Goal: Information Seeking & Learning: Get advice/opinions

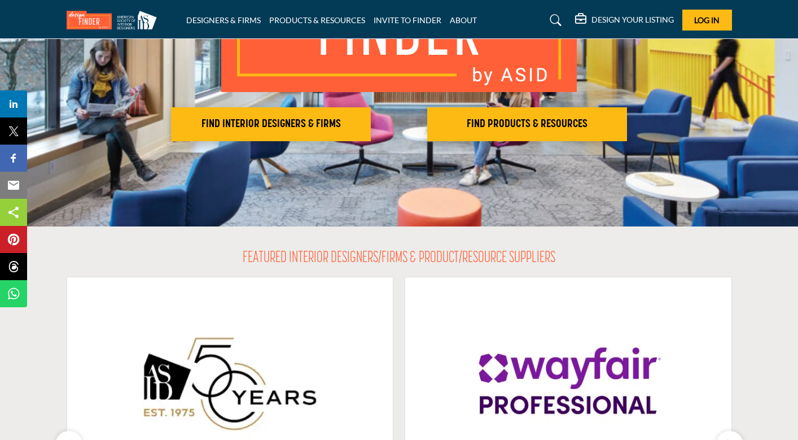
scroll to position [170, 0]
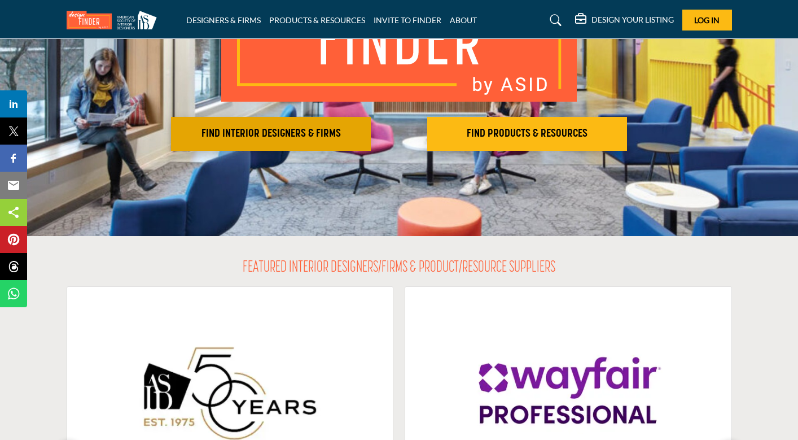
click at [298, 139] on h2 "FIND INTERIOR DESIGNERS & FIRMS" at bounding box center [270, 134] width 193 height 14
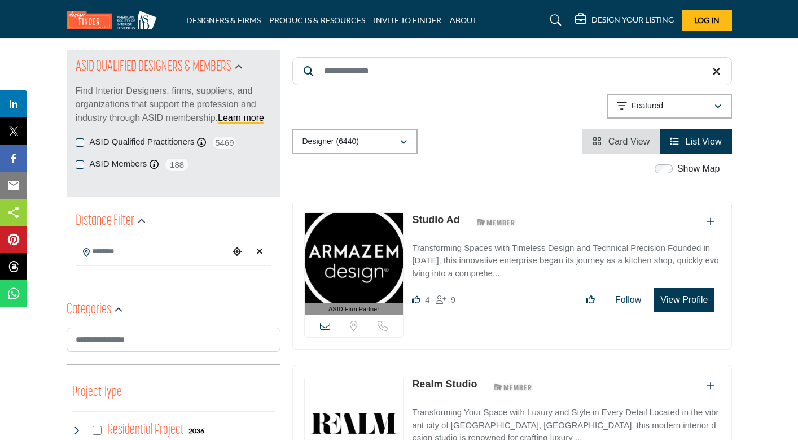
scroll to position [125, 0]
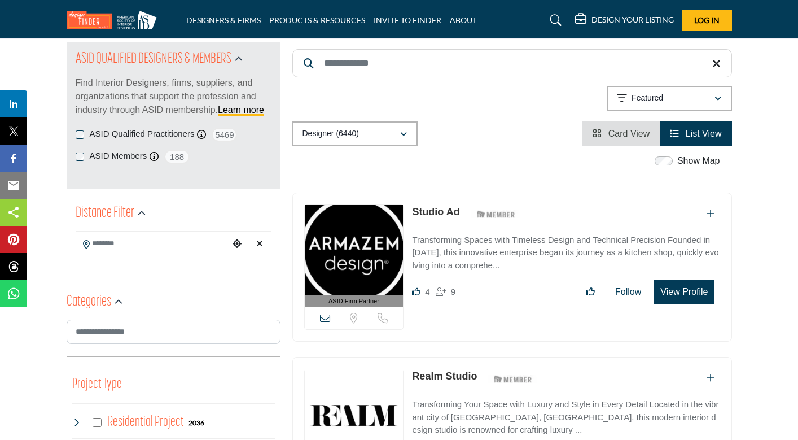
click at [161, 245] on input "Search Location" at bounding box center [152, 244] width 152 height 22
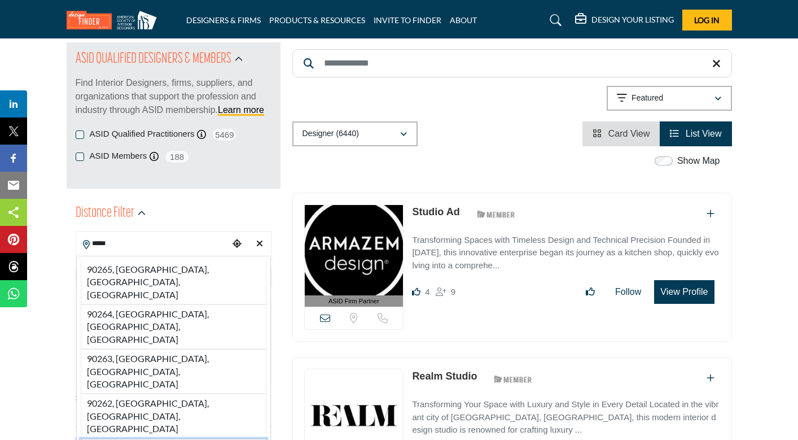
type input "**********"
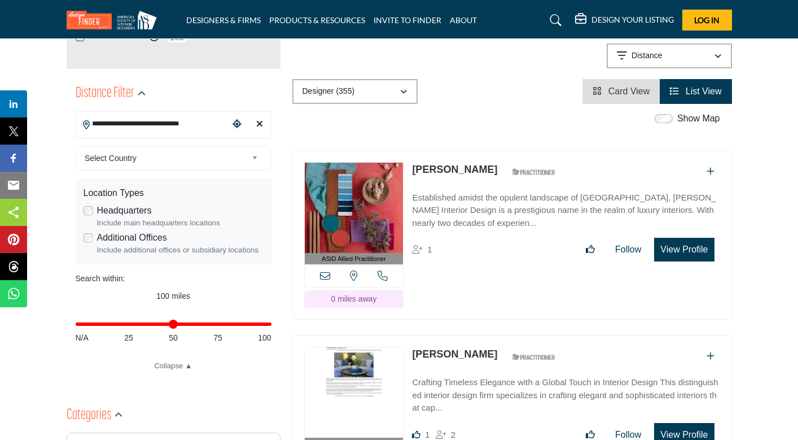
scroll to position [247, 0]
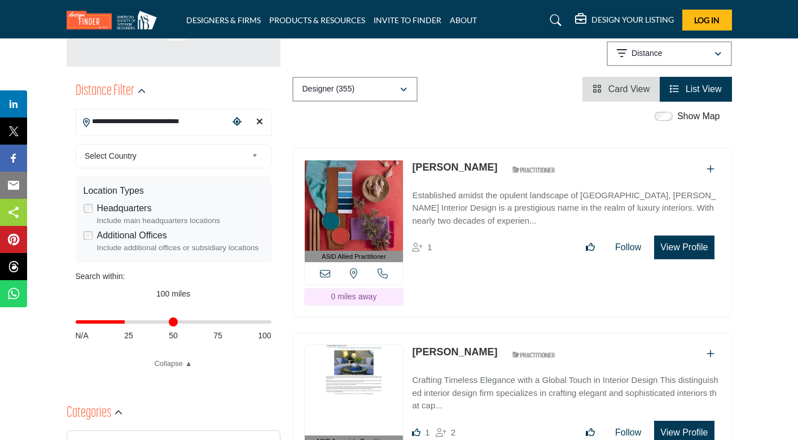
drag, startPoint x: 265, startPoint y: 323, endPoint x: 126, endPoint y: 326, distance: 138.3
type input "**"
click at [126, 323] on input "Distance in miles" at bounding box center [174, 322] width 196 height 2
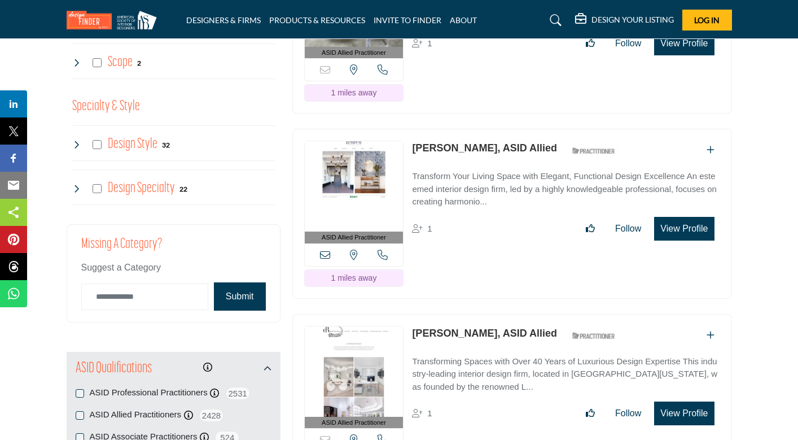
scroll to position [1192, 0]
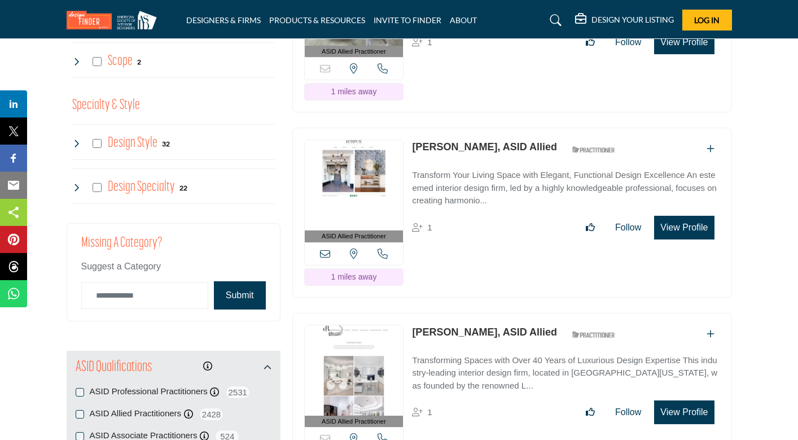
click at [493, 141] on link "[PERSON_NAME], ASID Allied" at bounding box center [484, 146] width 145 height 11
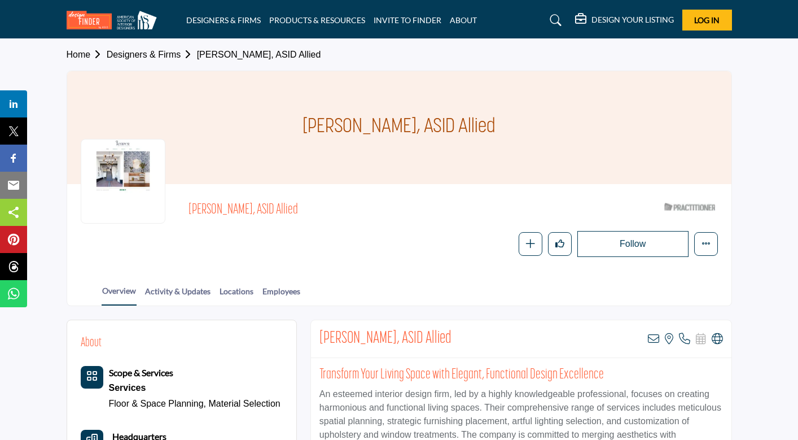
drag, startPoint x: 303, startPoint y: 126, endPoint x: 421, endPoint y: 133, distance: 118.2
click at [421, 133] on h1 "[PERSON_NAME], ASID Allied" at bounding box center [399, 127] width 193 height 113
copy h1 "Jennifer Remillard"
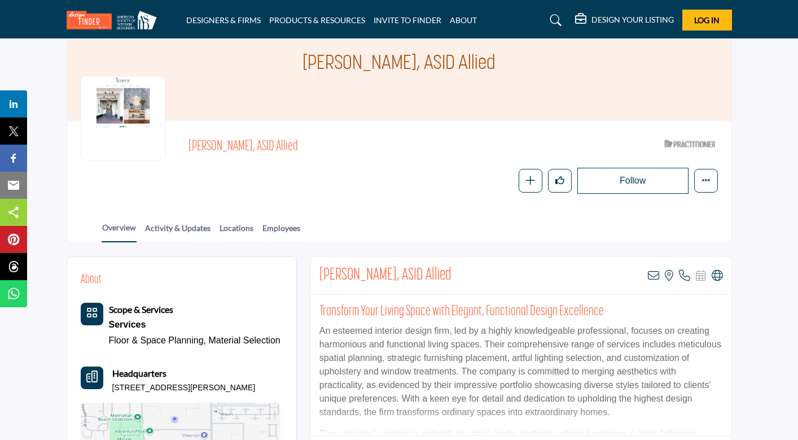
scroll to position [47, 0]
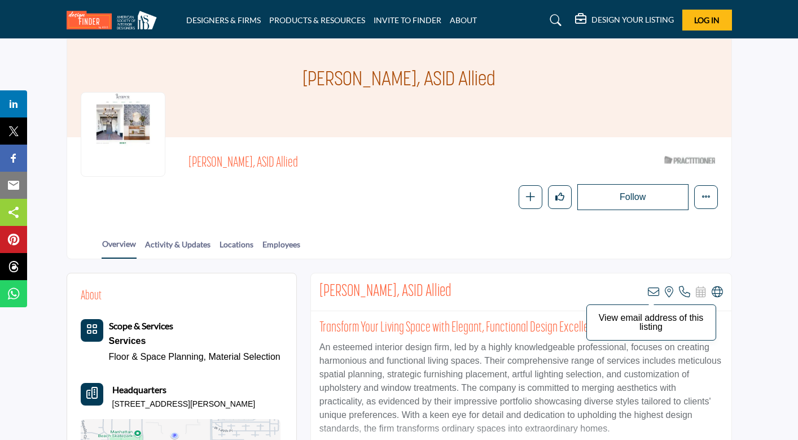
click at [654, 289] on icon at bounding box center [653, 291] width 11 height 11
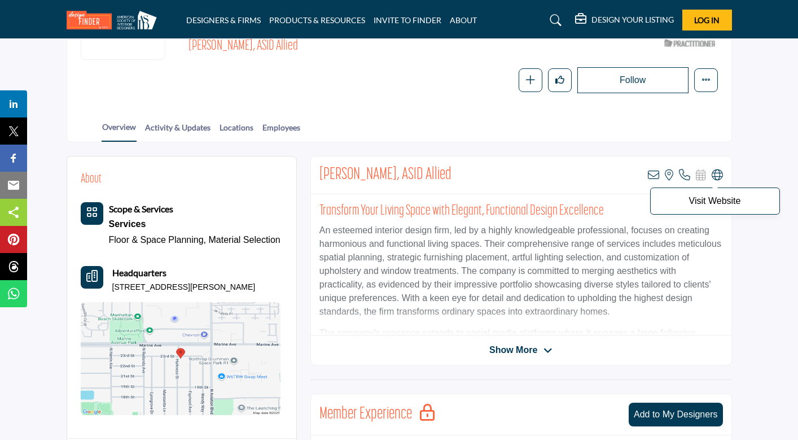
click at [715, 171] on icon at bounding box center [717, 174] width 11 height 11
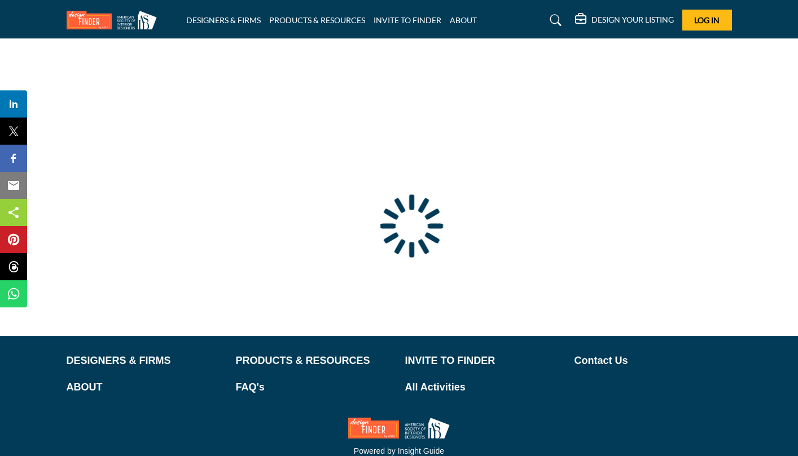
scroll to position [46, 0]
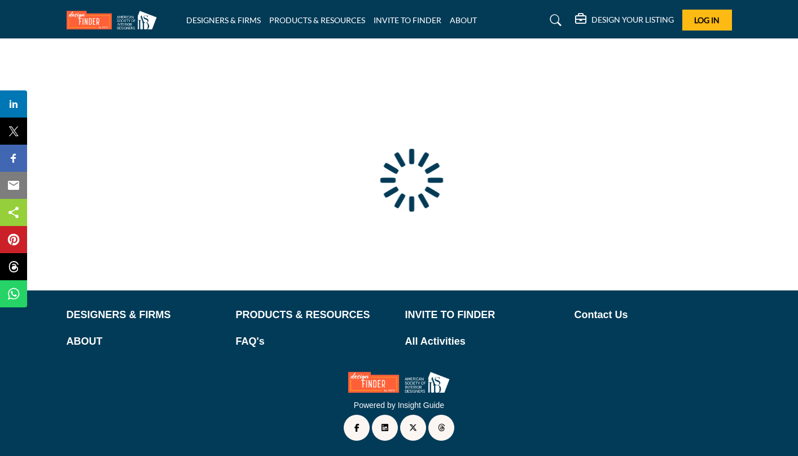
type input "**********"
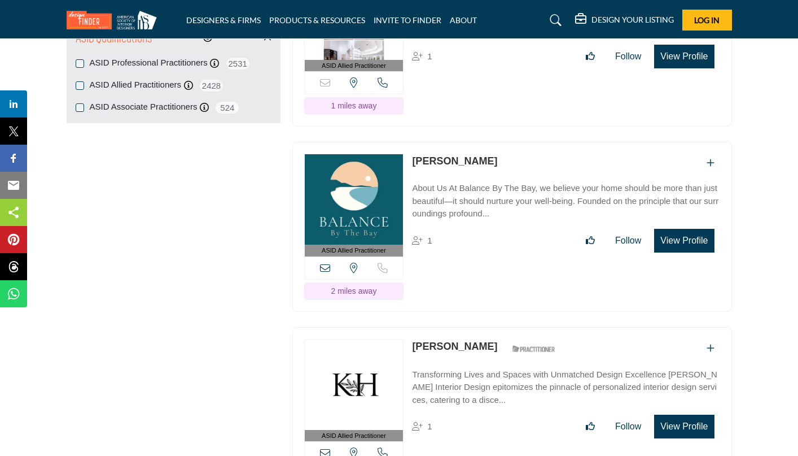
scroll to position [1525, 0]
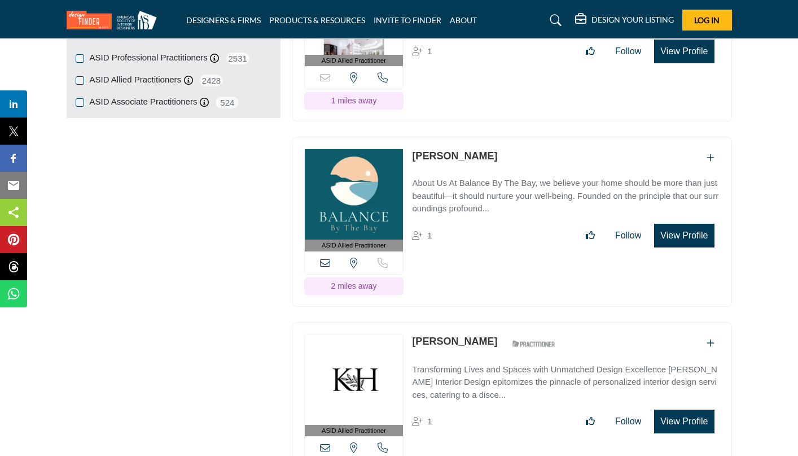
click at [435, 150] on link "[PERSON_NAME]" at bounding box center [454, 155] width 85 height 11
click at [425, 150] on link "[PERSON_NAME]" at bounding box center [454, 155] width 85 height 11
click at [426, 150] on link "[PERSON_NAME]" at bounding box center [454, 155] width 85 height 11
click at [677, 233] on button "View Profile" at bounding box center [684, 236] width 60 height 24
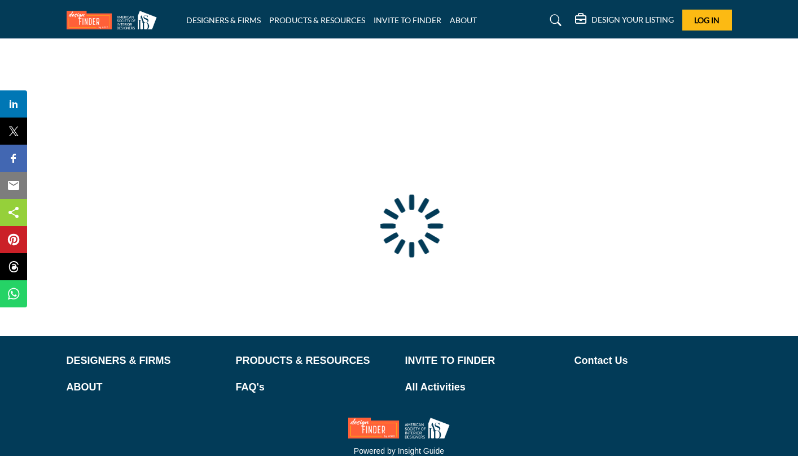
type input "**********"
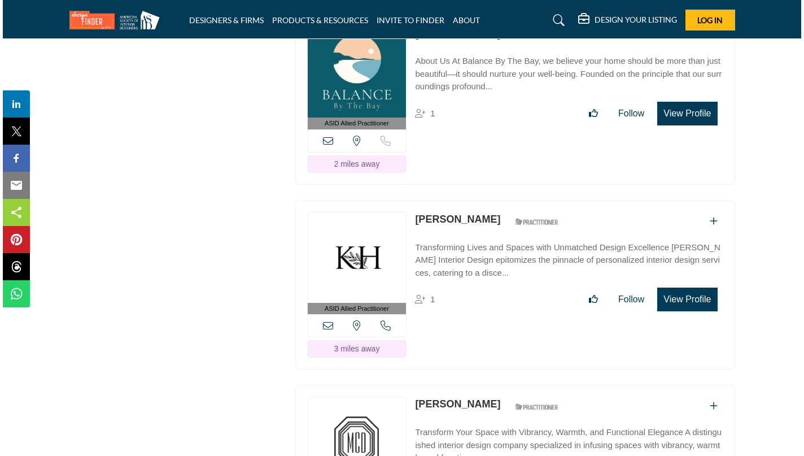
scroll to position [1664, 0]
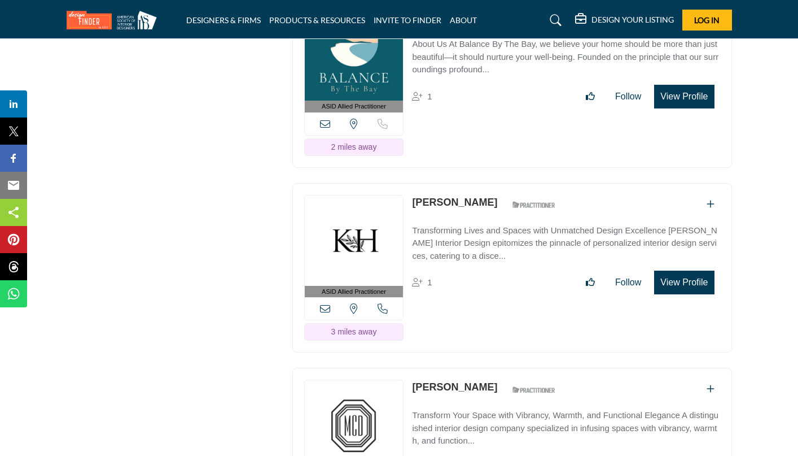
click at [681, 276] on button "View Profile" at bounding box center [684, 282] width 60 height 24
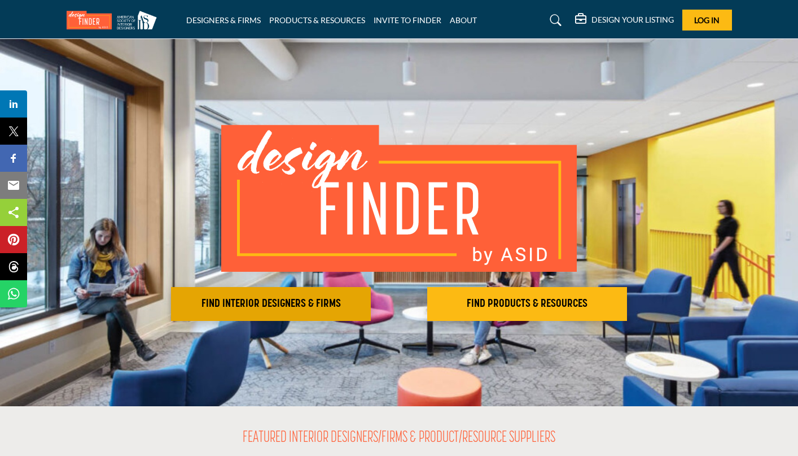
click at [336, 297] on h2 "FIND INTERIOR DESIGNERS & FIRMS" at bounding box center [270, 304] width 193 height 14
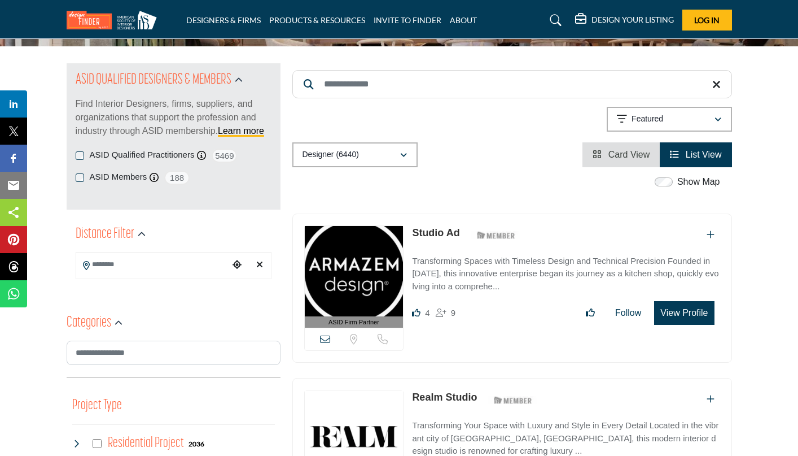
scroll to position [97, 0]
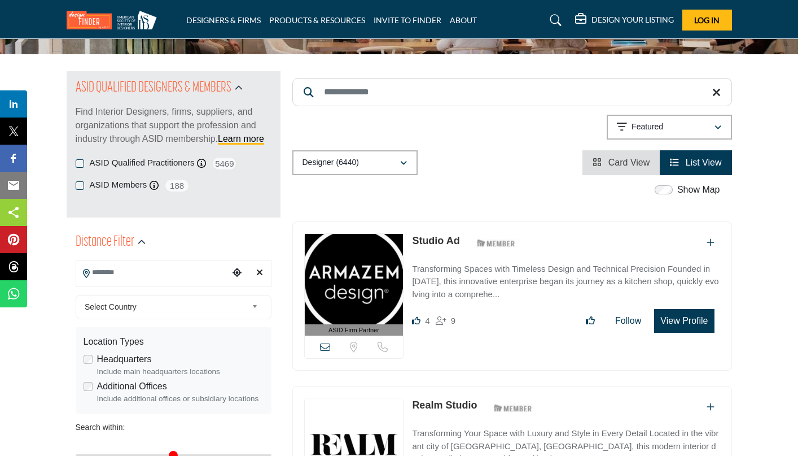
click at [180, 267] on input "Search Location" at bounding box center [152, 272] width 152 height 22
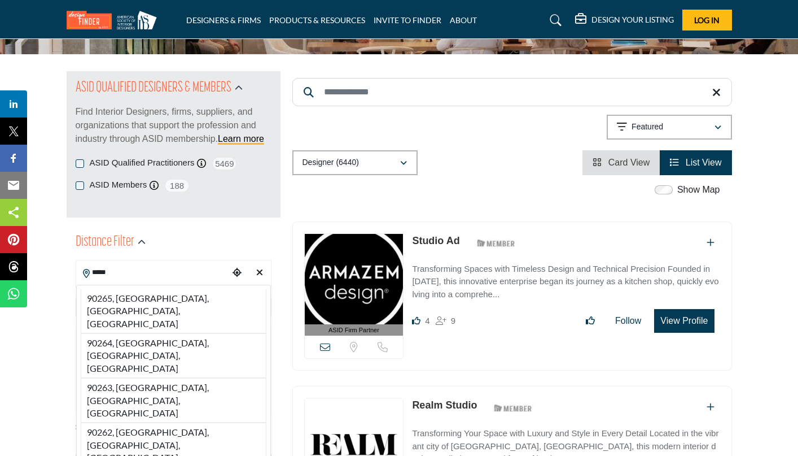
type input "**********"
type input "***"
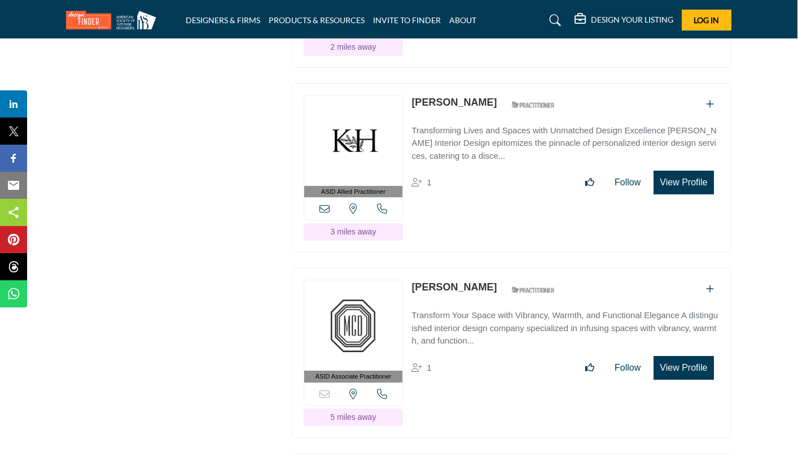
scroll to position [1793, 1]
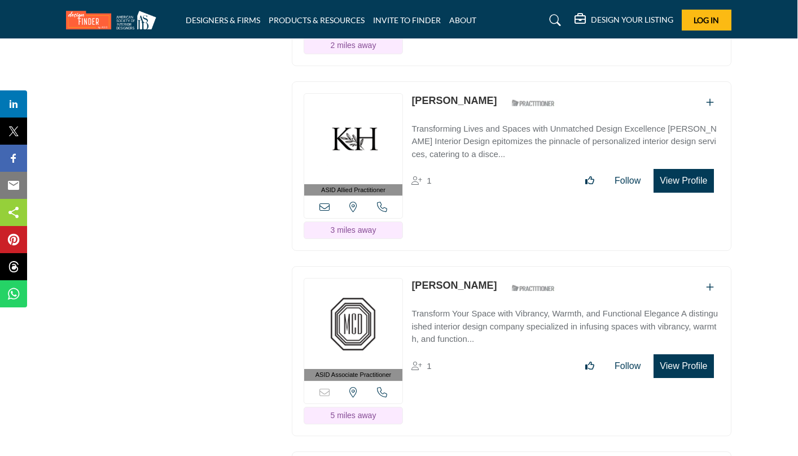
click at [681, 354] on button "View Profile" at bounding box center [684, 366] width 60 height 24
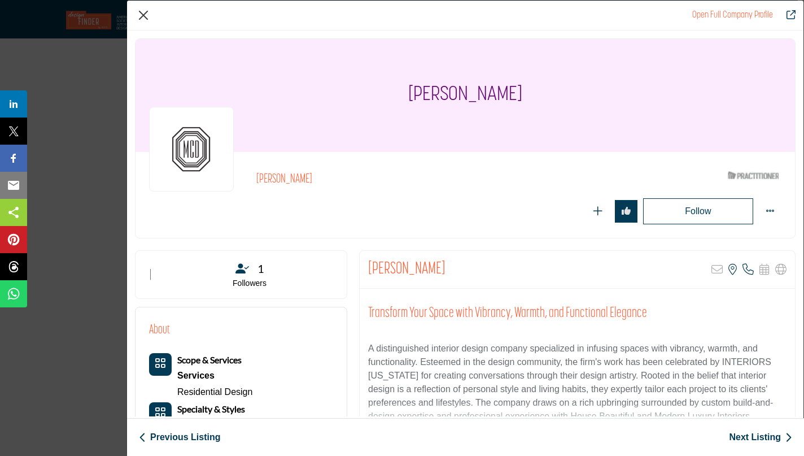
click at [138, 15] on button "Close" at bounding box center [143, 15] width 17 height 17
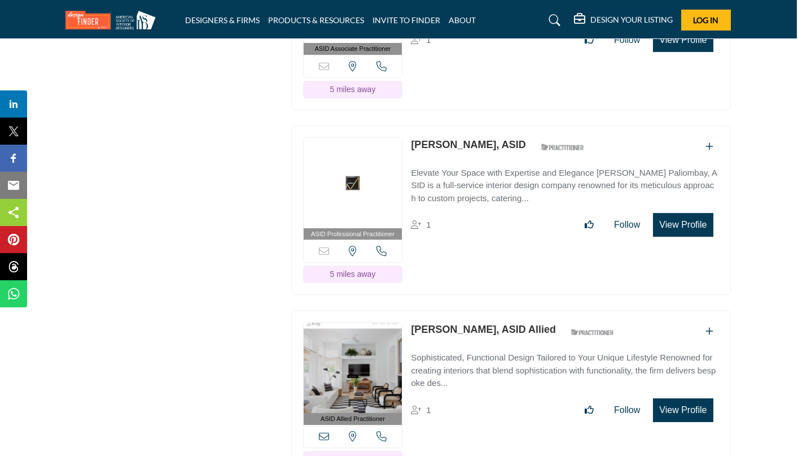
scroll to position [2122, 1]
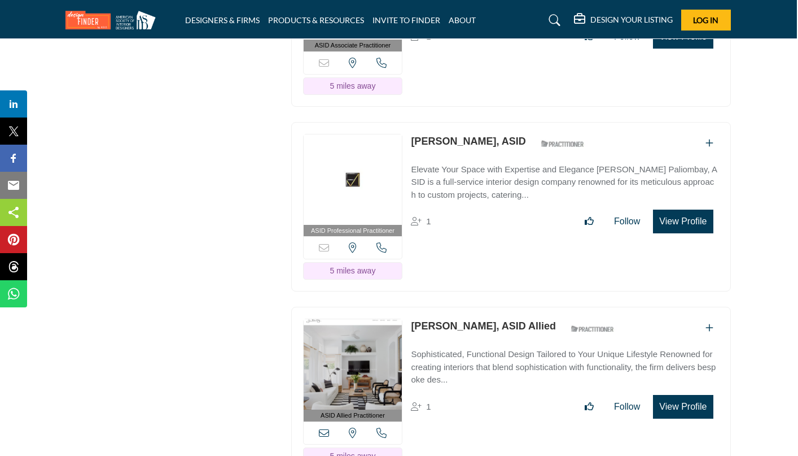
drag, startPoint x: 412, startPoint y: 103, endPoint x: 436, endPoint y: 103, distance: 24.3
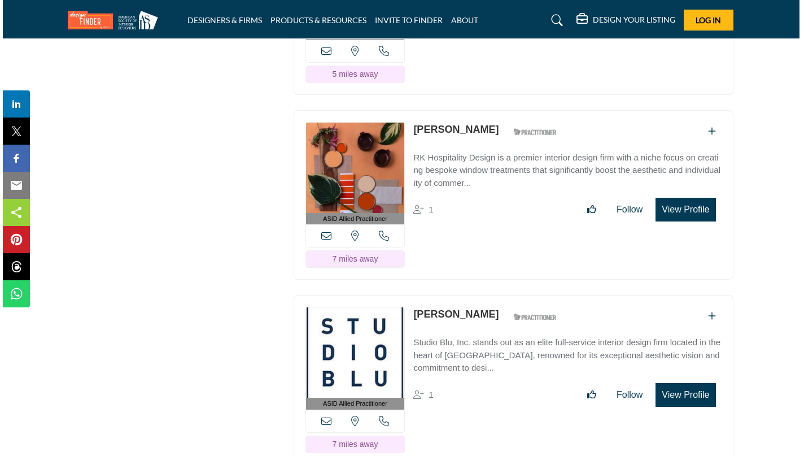
scroll to position [2505, 2]
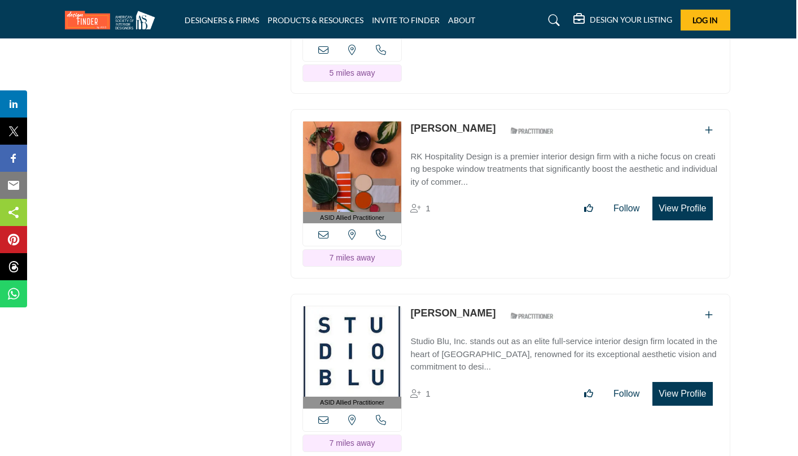
click at [692, 196] on button "View Profile" at bounding box center [683, 208] width 60 height 24
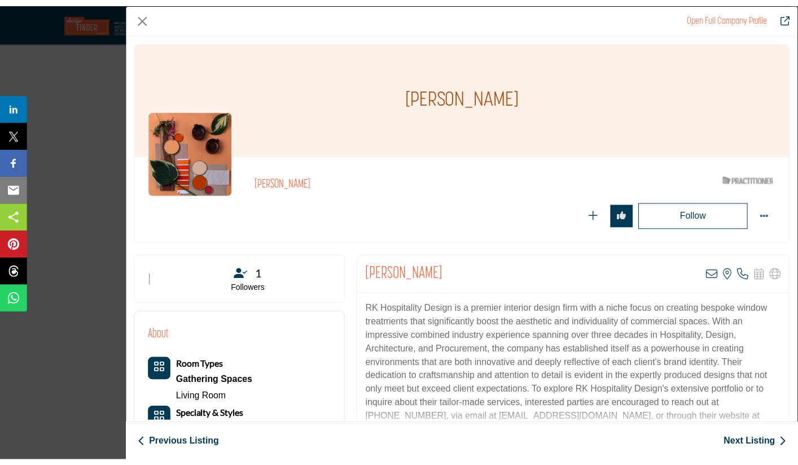
scroll to position [0, 0]
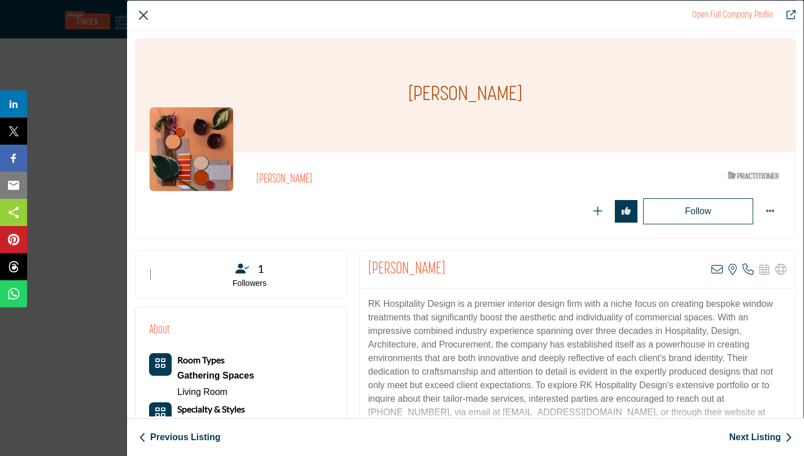
click at [142, 14] on button "Close" at bounding box center [143, 15] width 17 height 17
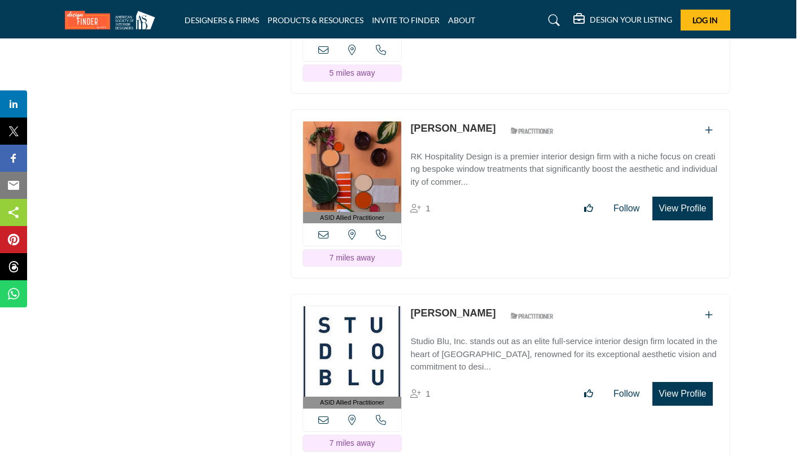
click at [692, 382] on button "View Profile" at bounding box center [683, 394] width 60 height 24
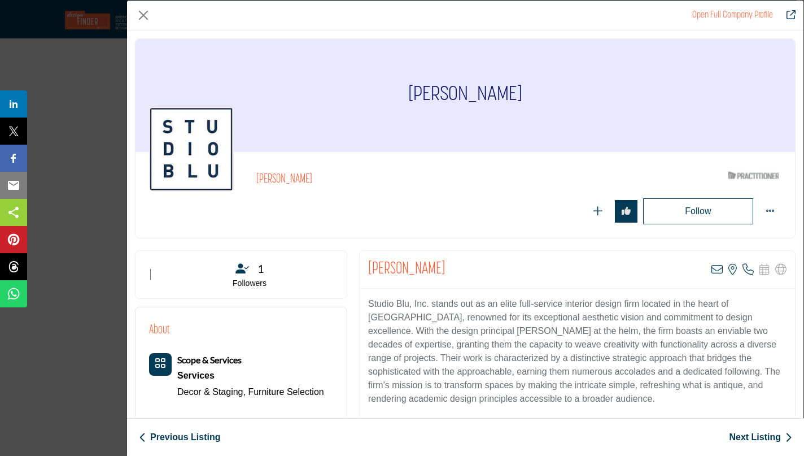
drag, startPoint x: 368, startPoint y: 264, endPoint x: 456, endPoint y: 266, distance: 88.7
click at [456, 266] on div "[PERSON_NAME] View email address of this listing View the location of this list…" at bounding box center [577, 270] width 435 height 38
copy h2 "[PERSON_NAME]"
click at [145, 18] on button "Close" at bounding box center [143, 15] width 17 height 17
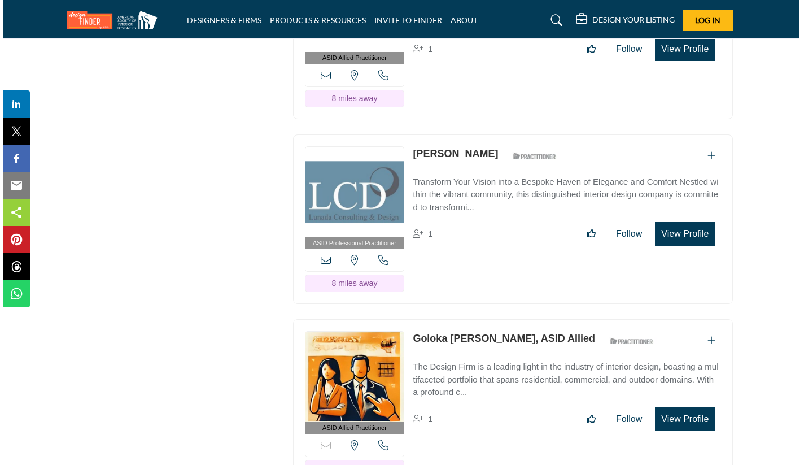
scroll to position [3592, 2]
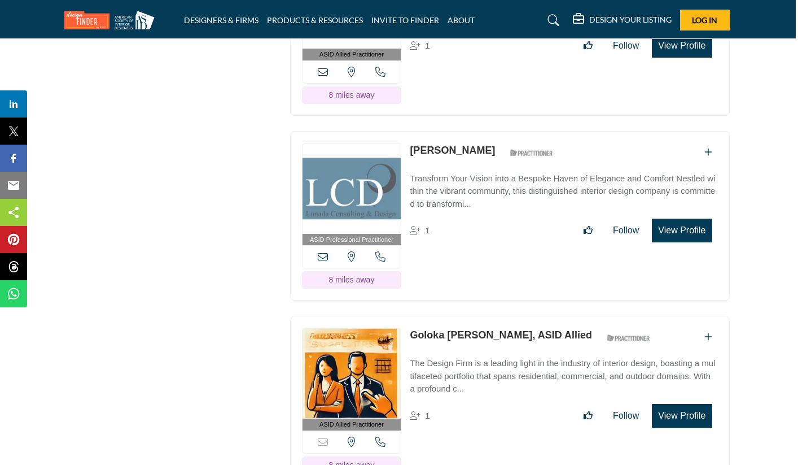
click at [666, 218] on button "View Profile" at bounding box center [682, 230] width 60 height 24
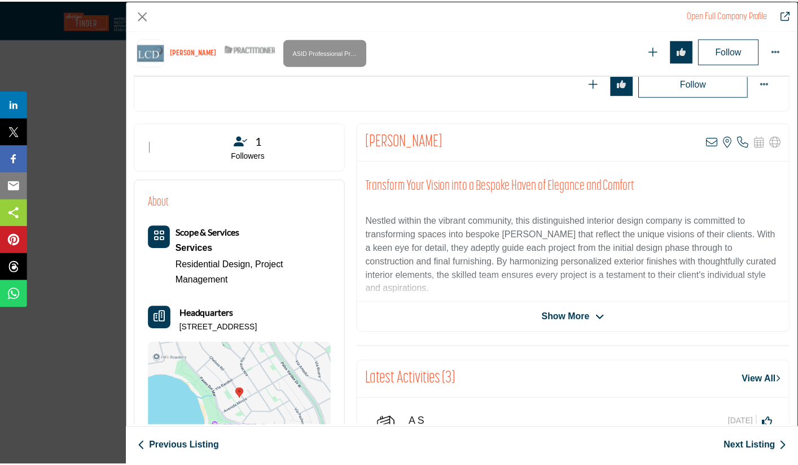
scroll to position [74, 0]
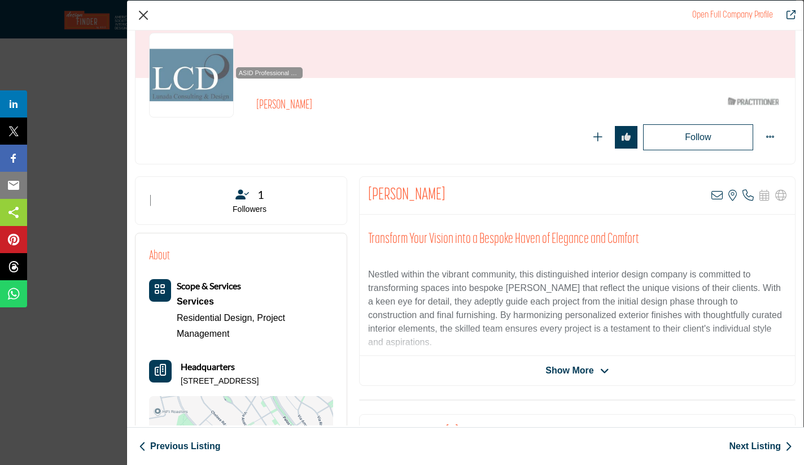
click at [143, 15] on button "Close" at bounding box center [143, 15] width 17 height 17
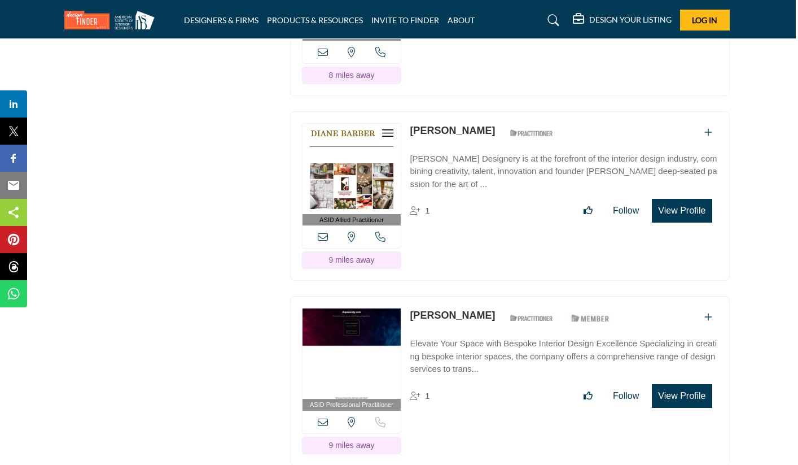
scroll to position [4360, 2]
click at [675, 198] on button "View Profile" at bounding box center [682, 210] width 60 height 24
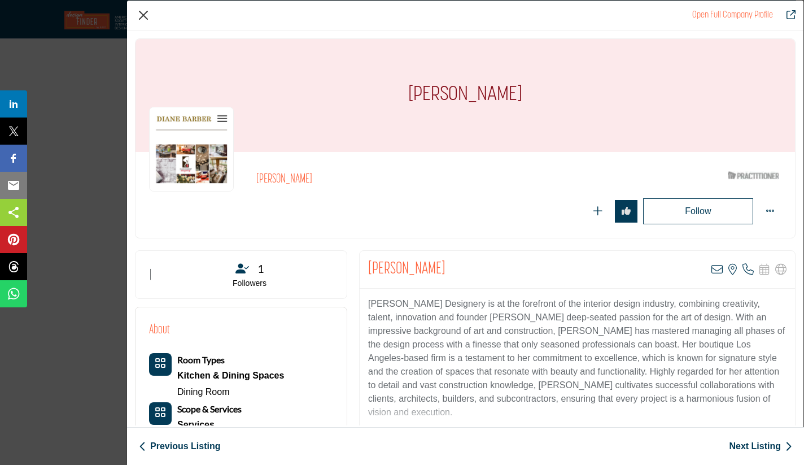
click at [146, 13] on button "Close" at bounding box center [143, 15] width 17 height 17
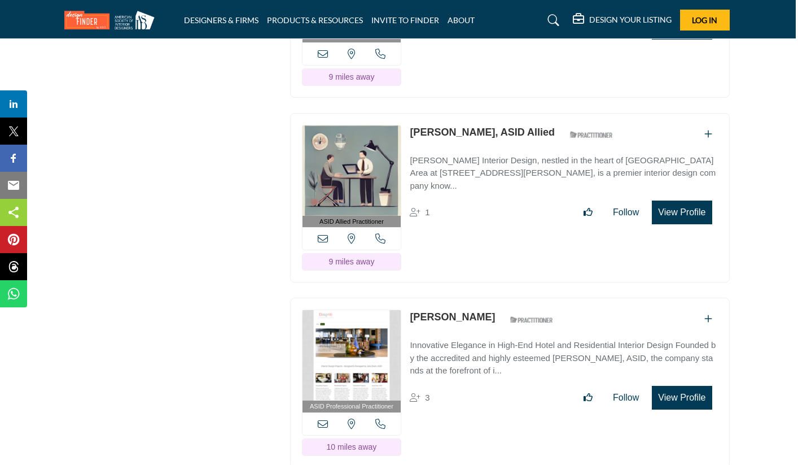
scroll to position [5098, 2]
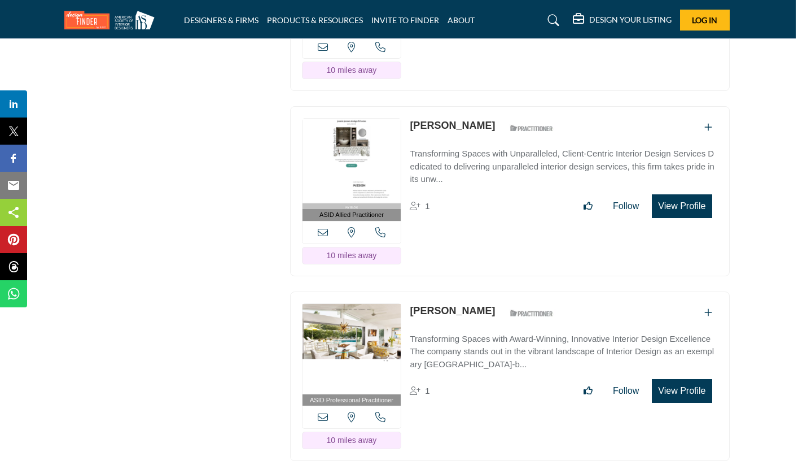
scroll to position [6028, 2]
